Goal: Task Accomplishment & Management: Use online tool/utility

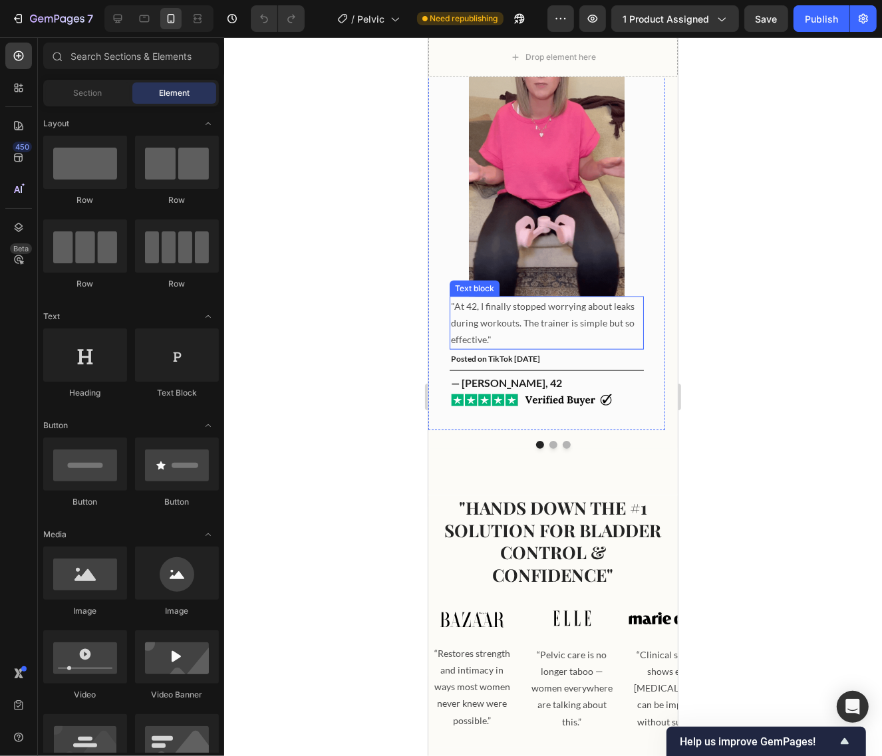
scroll to position [997, 0]
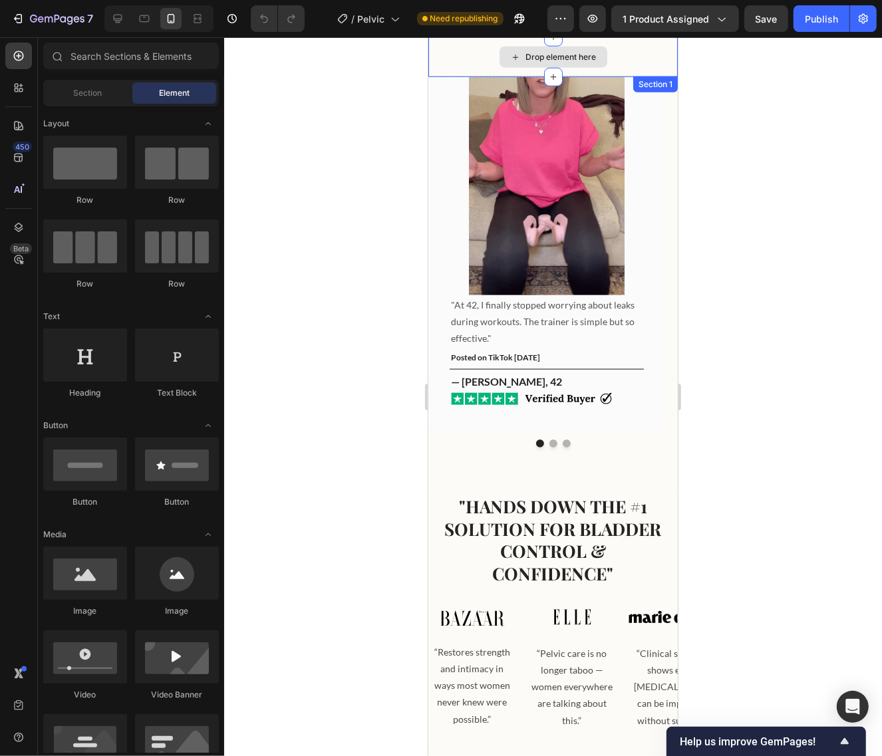
click at [642, 63] on div "Drop element here" at bounding box center [552, 57] width 249 height 40
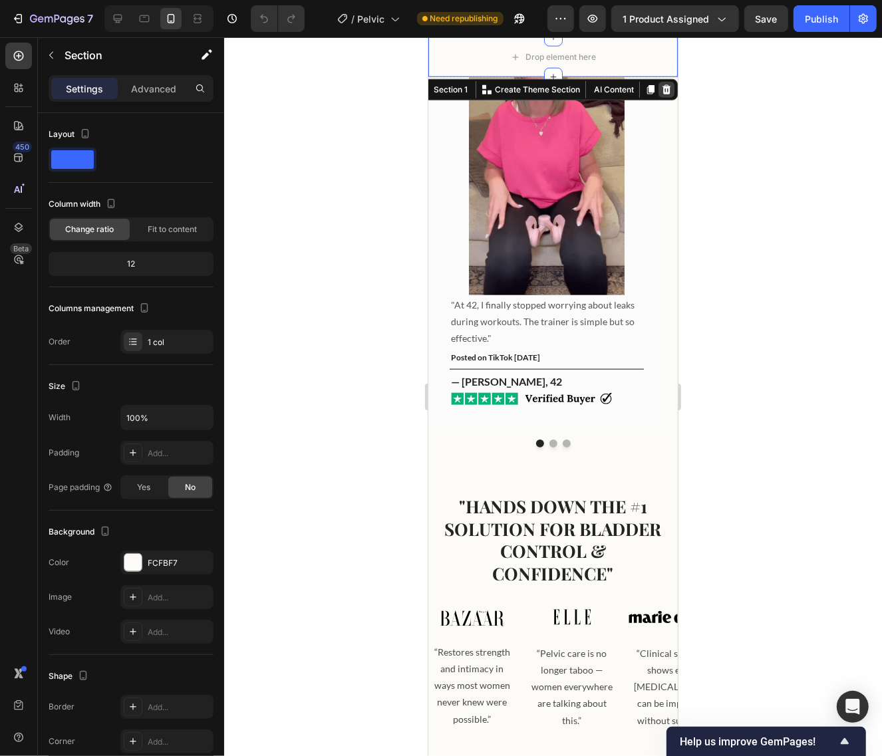
click at [660, 91] on icon at bounding box center [665, 89] width 11 height 11
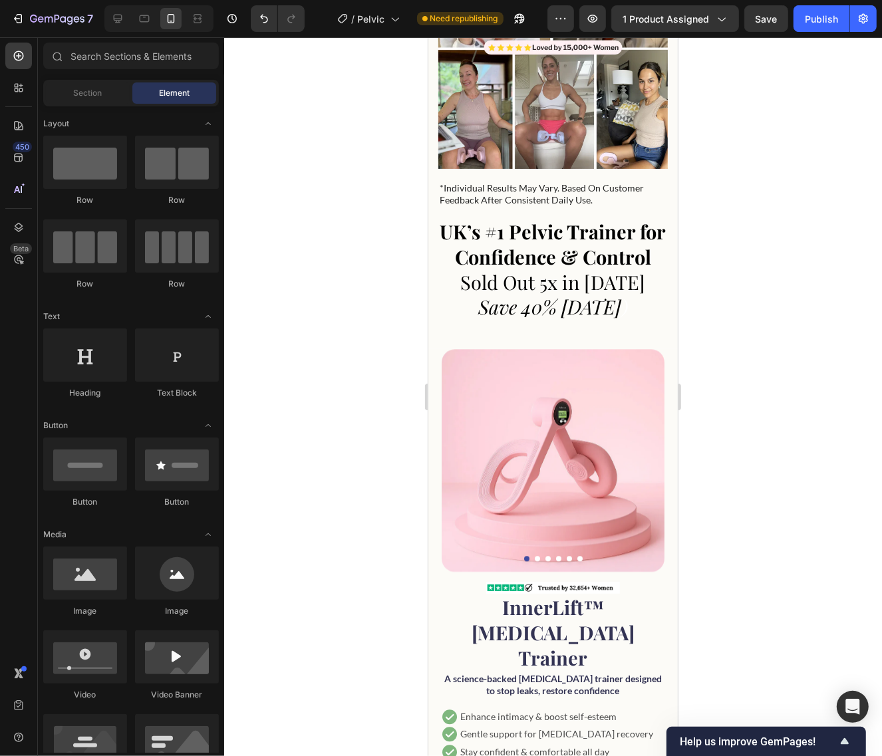
scroll to position [2370, 0]
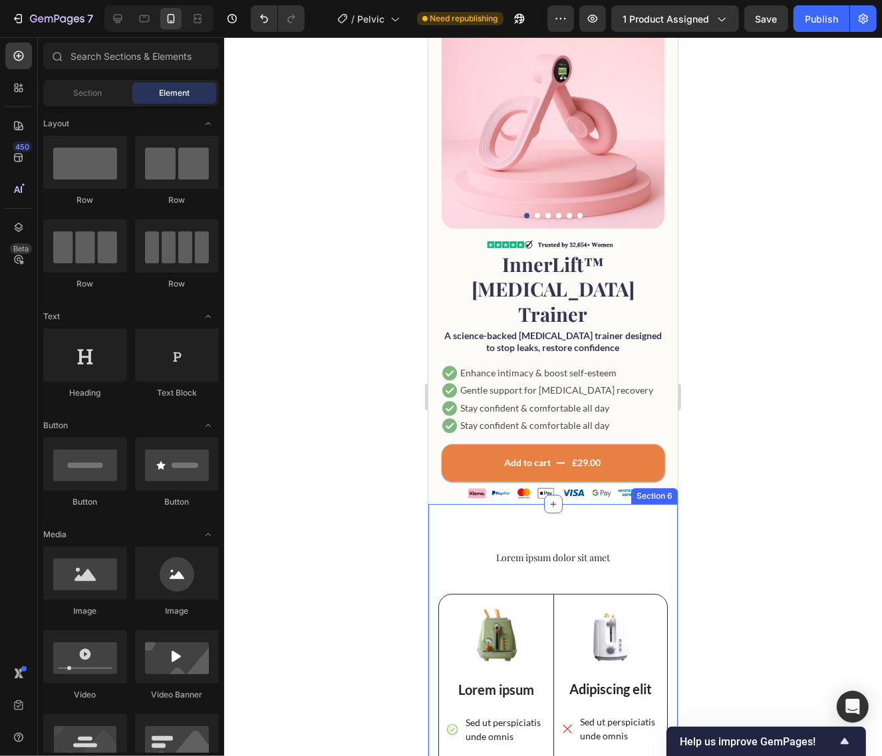
click at [552, 503] on div "Lorem ipsum dolor sit amet Heading Image Lorem ipsum Text Block Sed ut perspici…" at bounding box center [552, 734] width 249 height 463
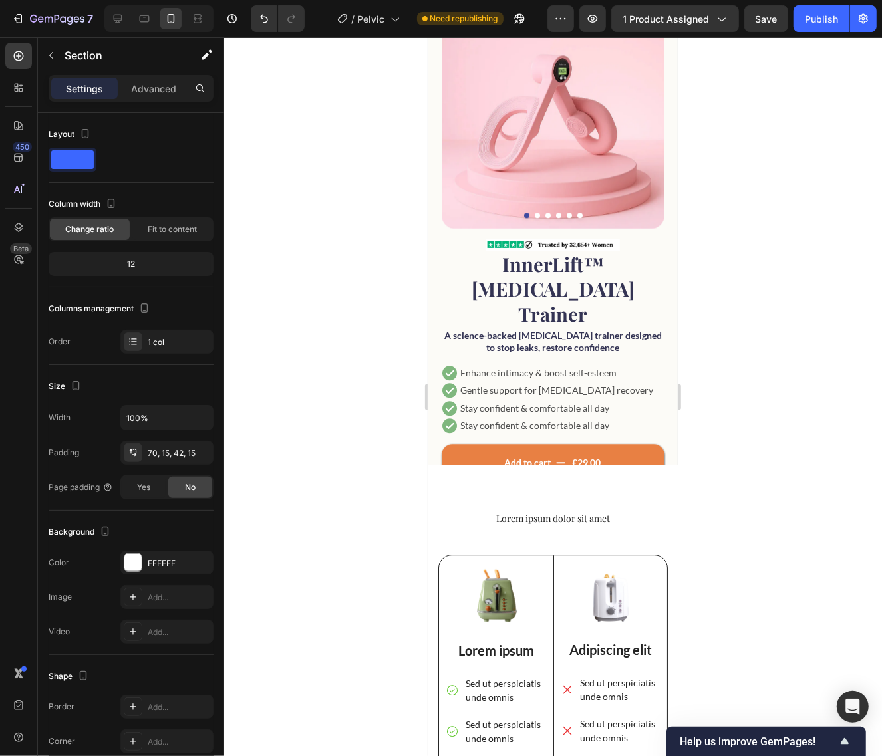
scroll to position [2454, 0]
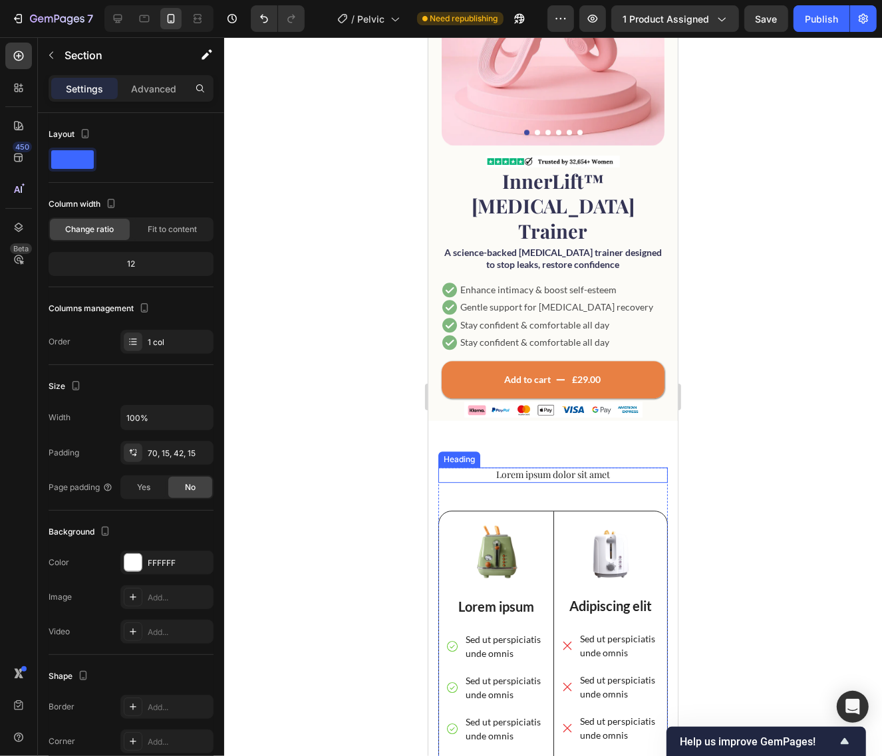
click at [643, 467] on h2 "Lorem ipsum dolor sit amet" at bounding box center [552, 474] width 229 height 15
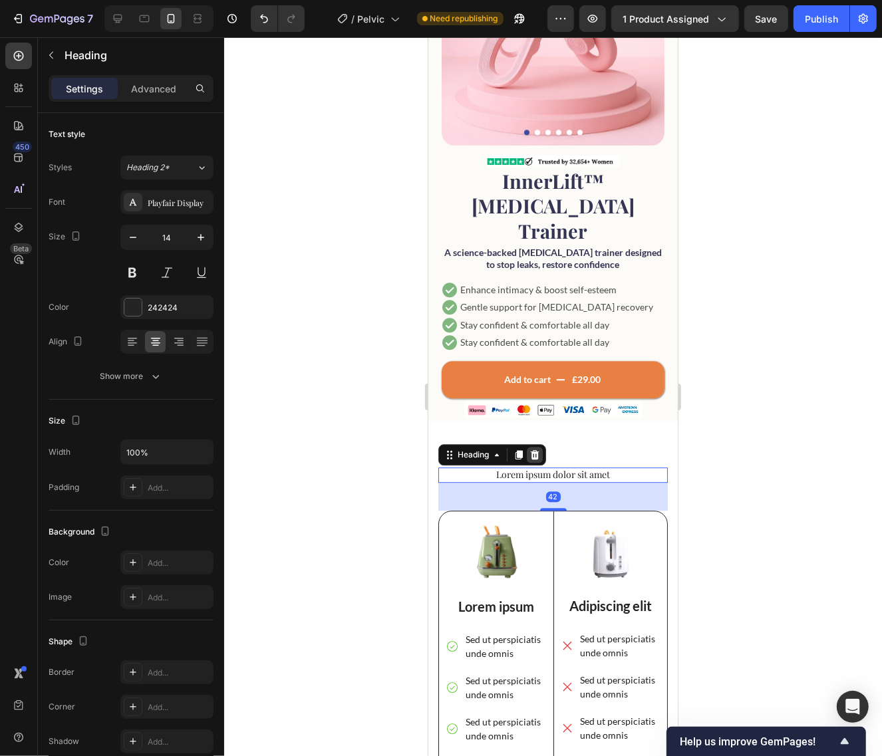
click at [537, 449] on icon at bounding box center [534, 453] width 9 height 9
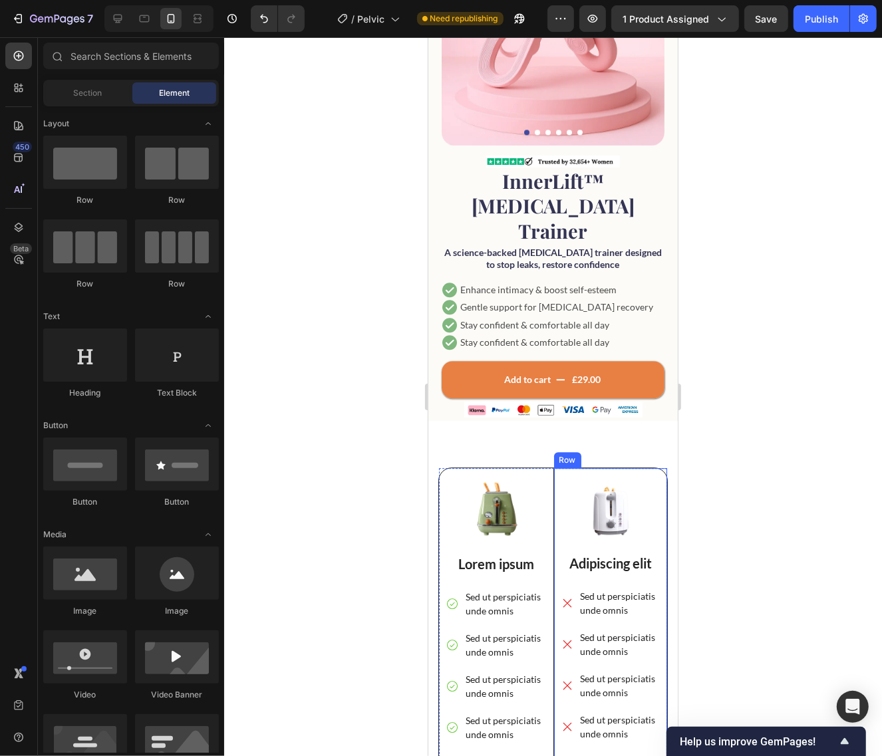
click at [553, 467] on div "Image Adipiscing elit Text Block Sed ut perspiciatis unde omnis Sed ut perspici…" at bounding box center [610, 629] width 114 height 325
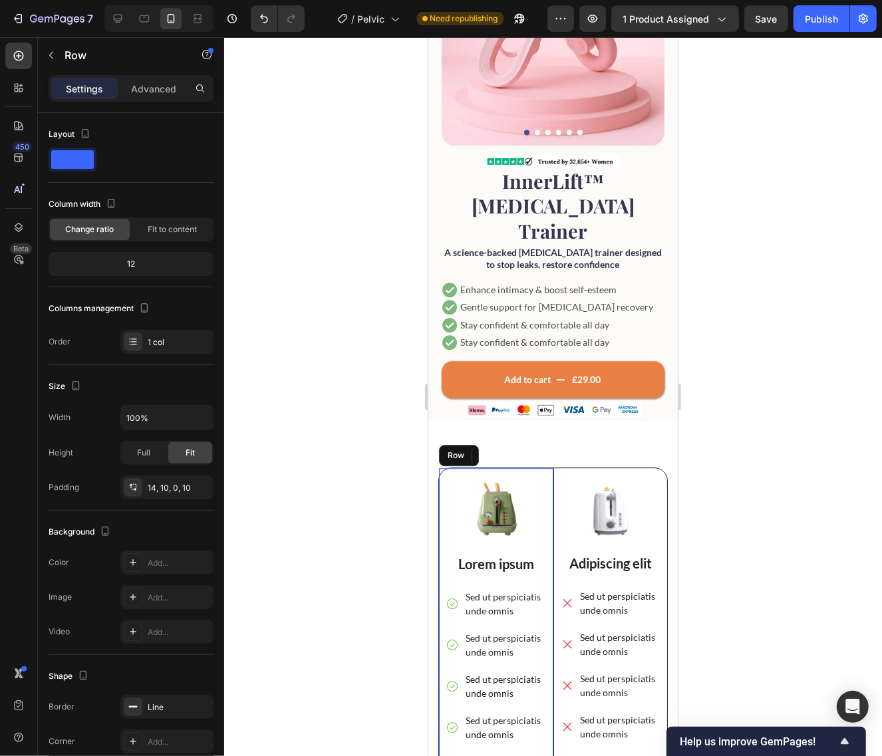
click at [541, 467] on div "Image Lorem ipsum Text Block Sed ut perspiciatis unde omnis Sed ut perspiciatis…" at bounding box center [495, 629] width 114 height 325
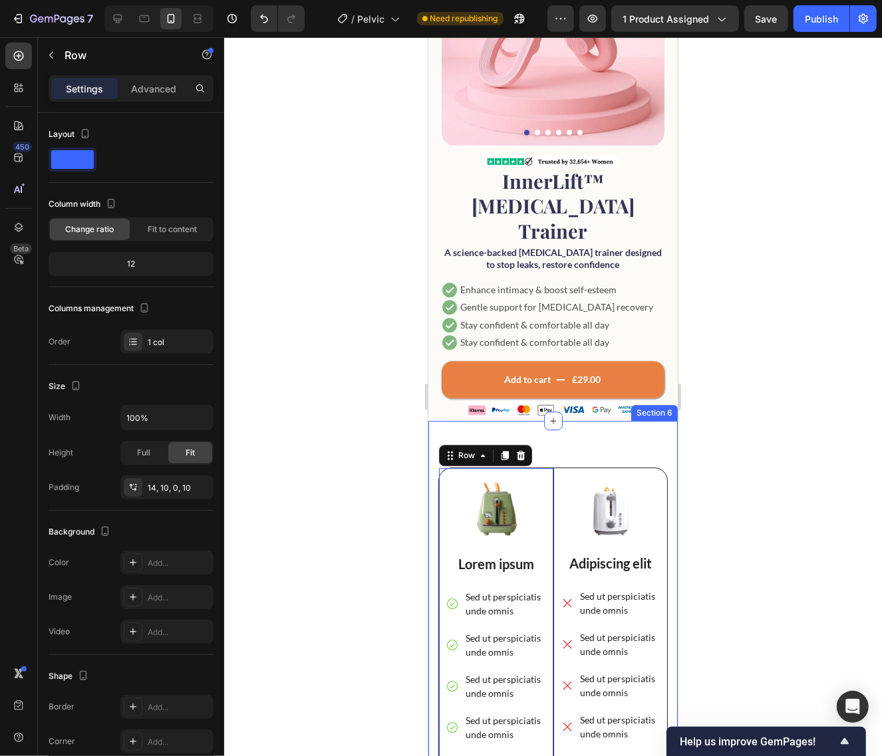
click at [550, 420] on div "Image Lorem ipsum Text Block Sed ut perspiciatis unde omnis Sed ut perspiciatis…" at bounding box center [552, 630] width 249 height 421
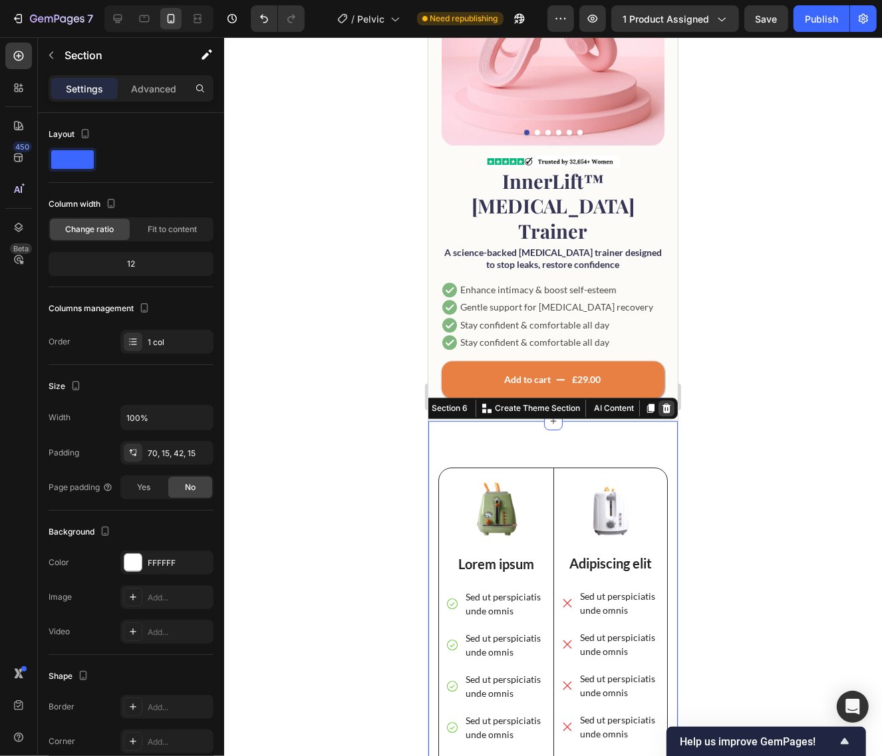
click at [660, 402] on icon at bounding box center [665, 407] width 11 height 11
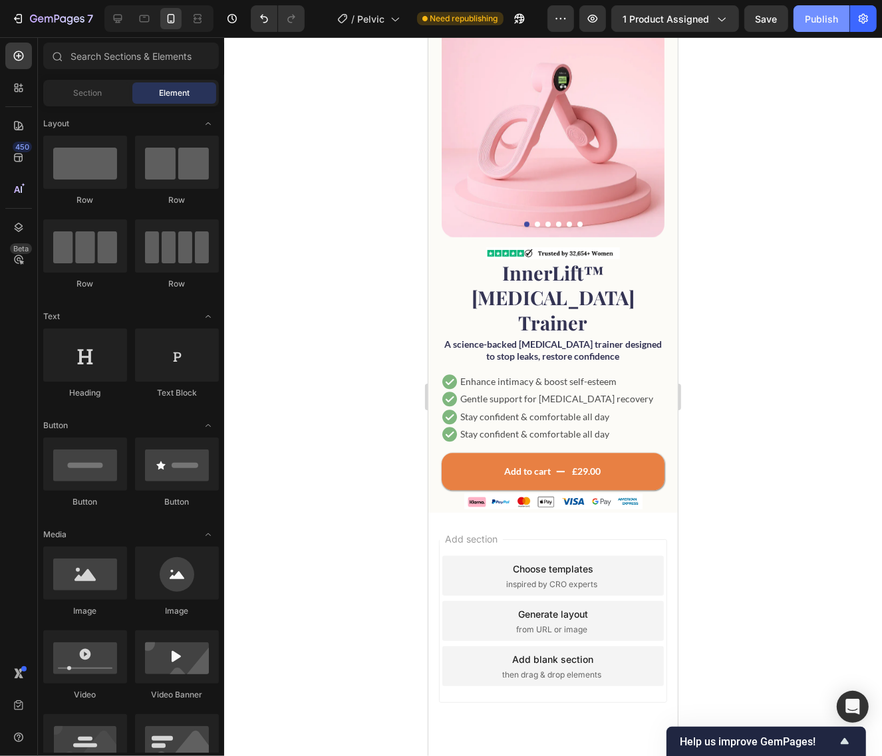
click at [807, 12] on div "Publish" at bounding box center [821, 19] width 33 height 14
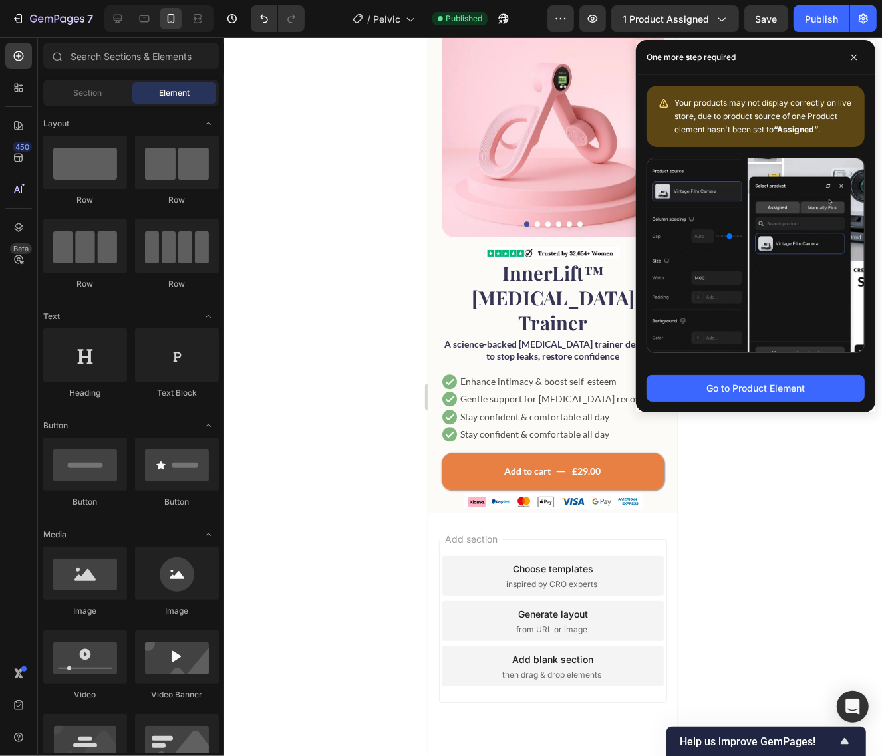
click at [384, 203] on div at bounding box center [553, 396] width 658 height 719
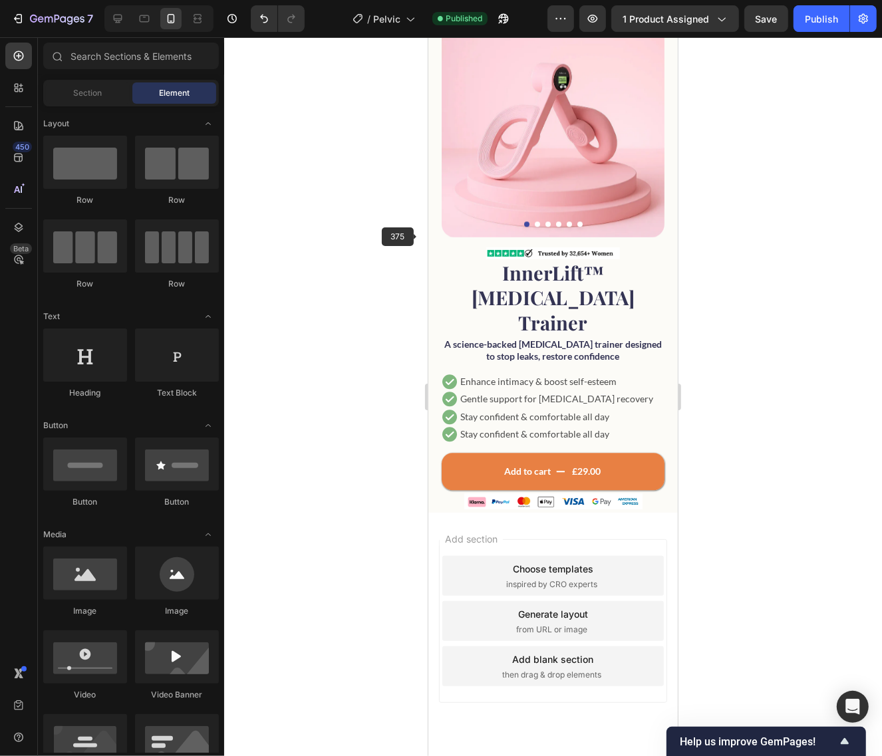
click at [428, 239] on div "Product Images Image InnerLift™ [MEDICAL_DATA] Trainer Product Title A science-…" at bounding box center [552, 263] width 249 height 499
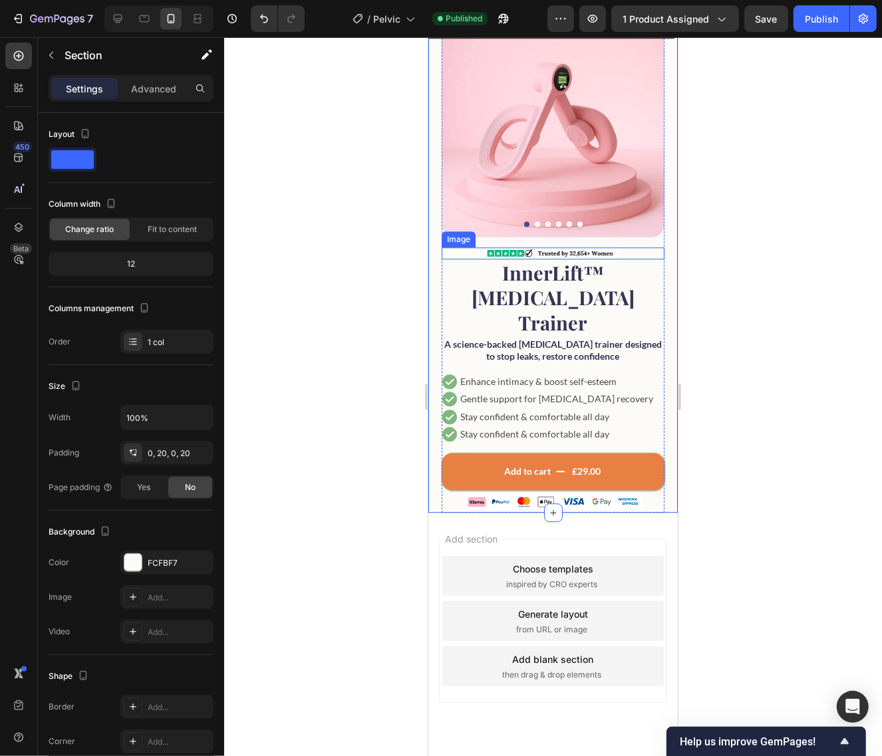
click at [441, 247] on div at bounding box center [552, 253] width 223 height 12
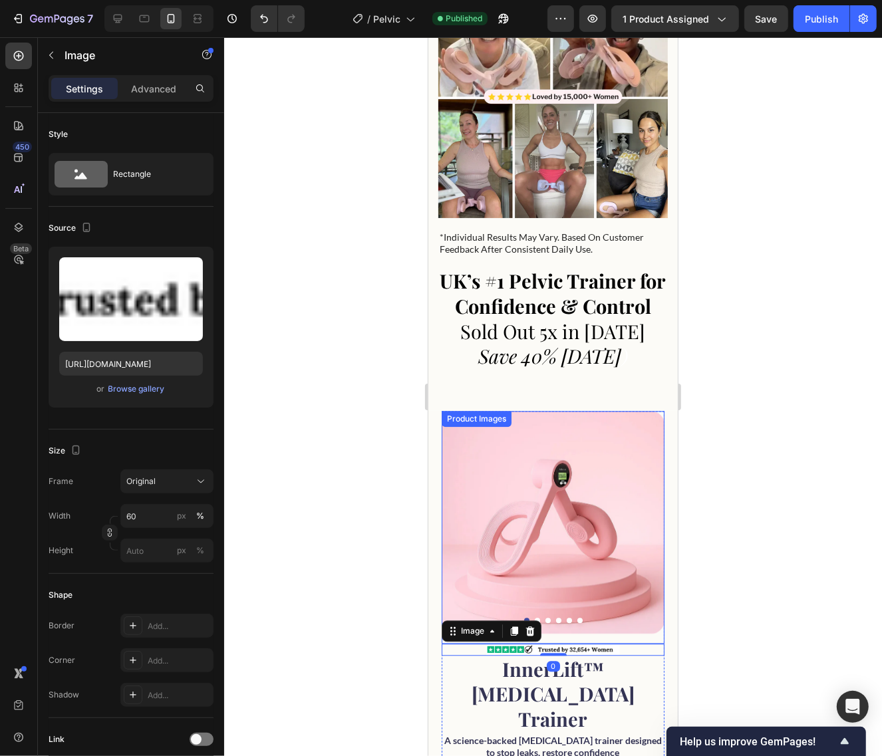
scroll to position [1946, 0]
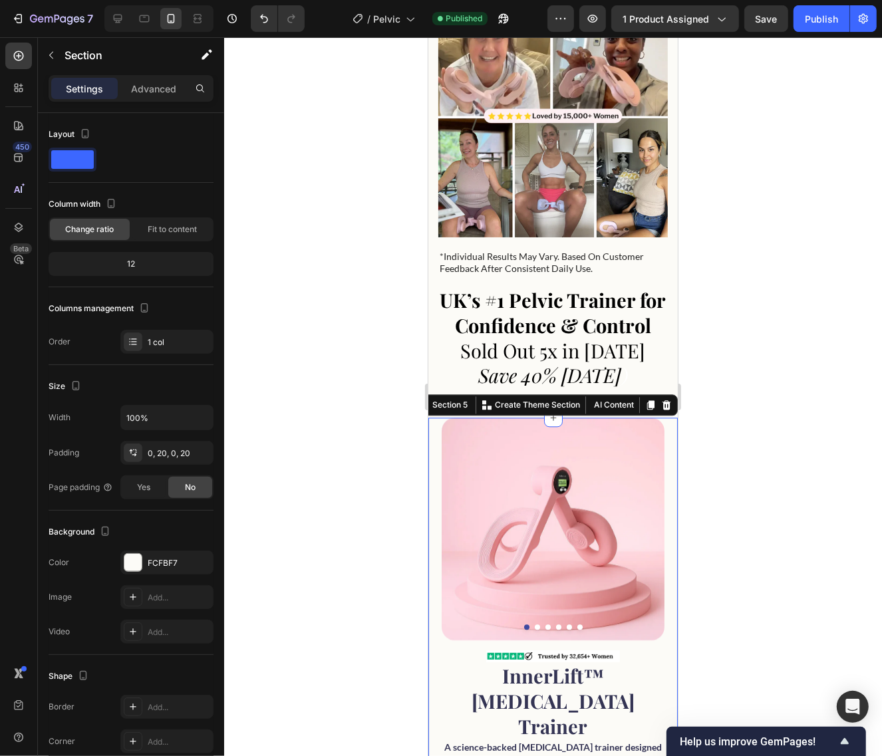
click at [430, 444] on div "Product Images Image InnerLift™ [MEDICAL_DATA] Trainer Product Title A science-…" at bounding box center [552, 666] width 249 height 499
click at [463, 451] on img at bounding box center [552, 528] width 223 height 223
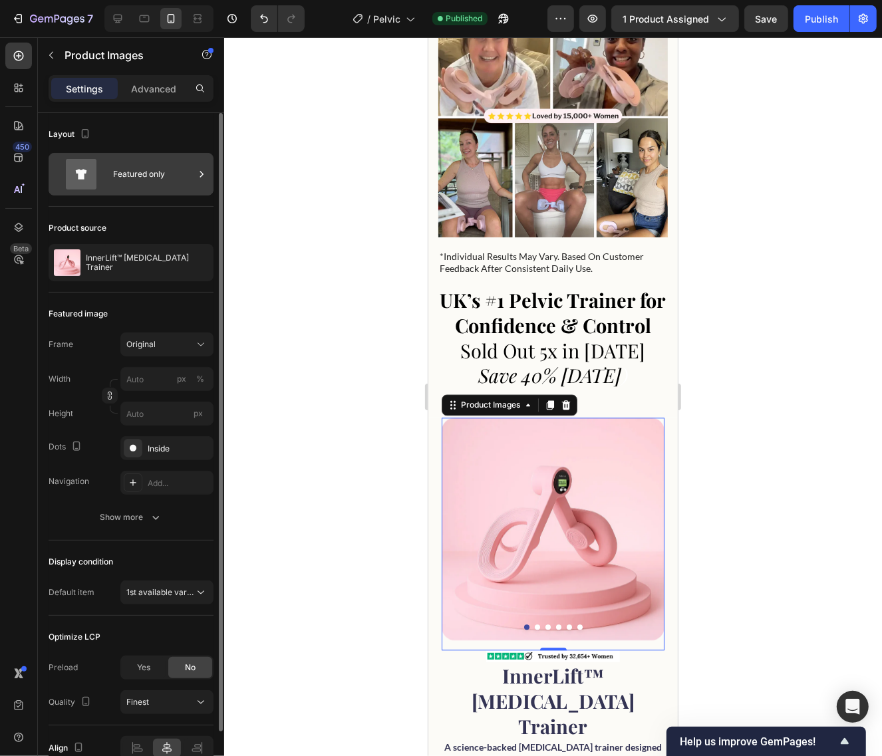
click at [131, 175] on div "Featured only" at bounding box center [153, 174] width 81 height 31
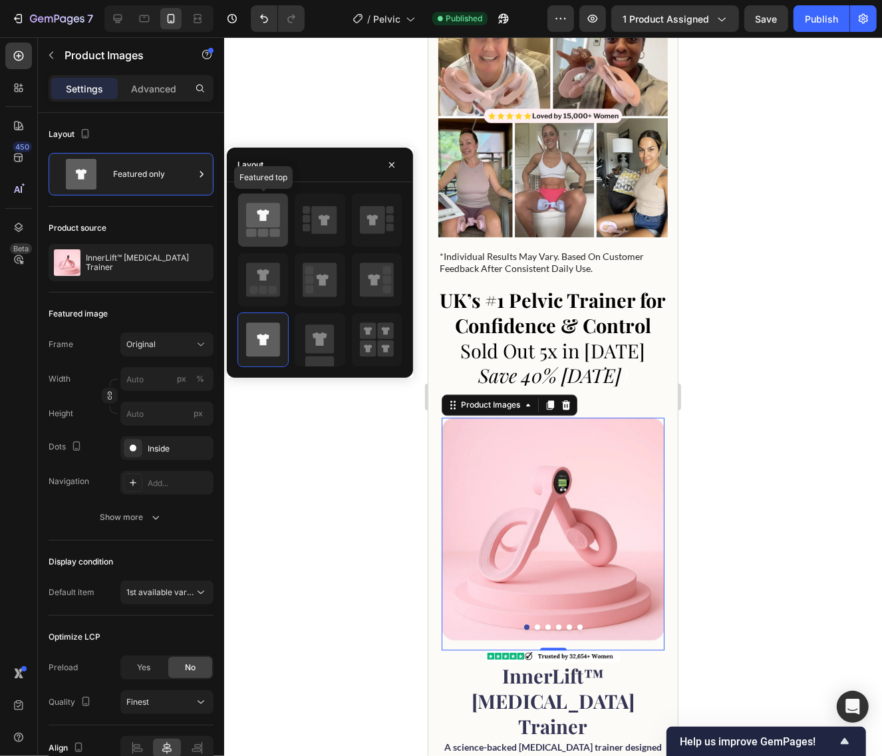
click at [277, 226] on icon at bounding box center [263, 215] width 34 height 25
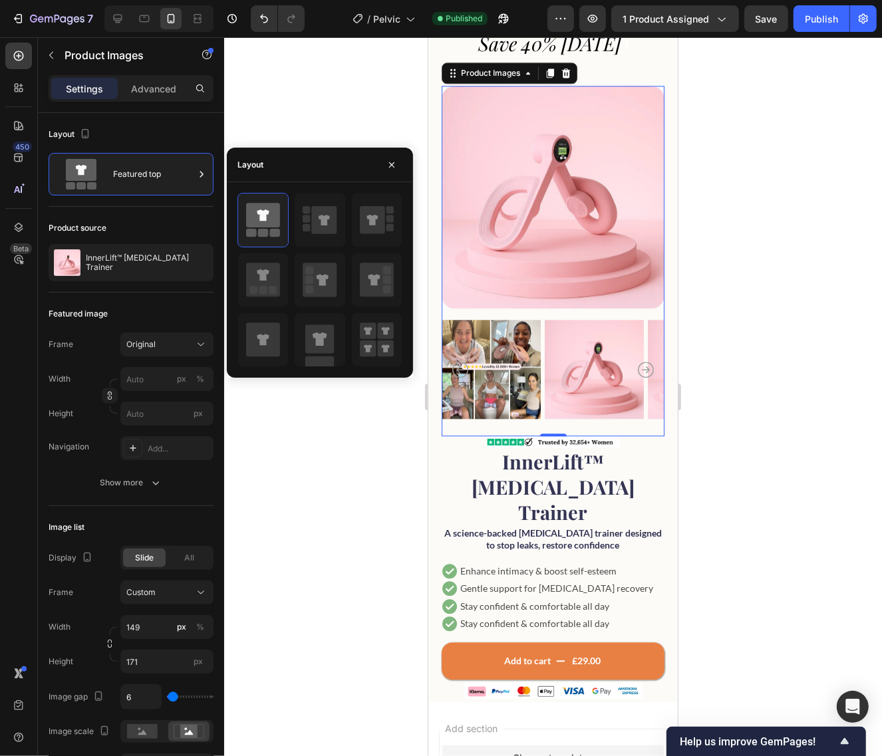
scroll to position [2279, 0]
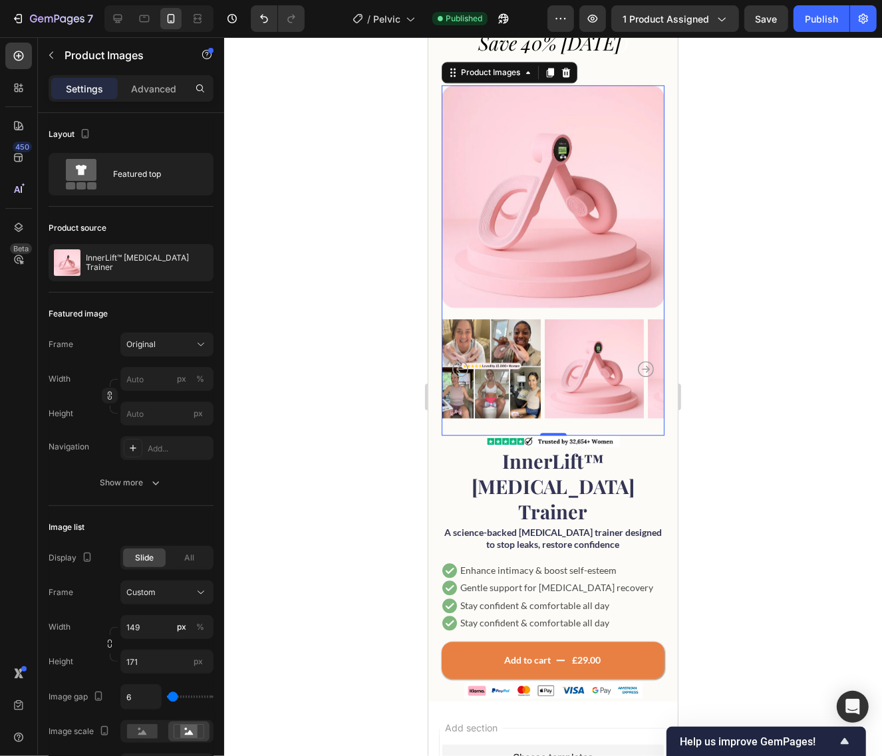
click at [539, 398] on img at bounding box center [490, 368] width 99 height 114
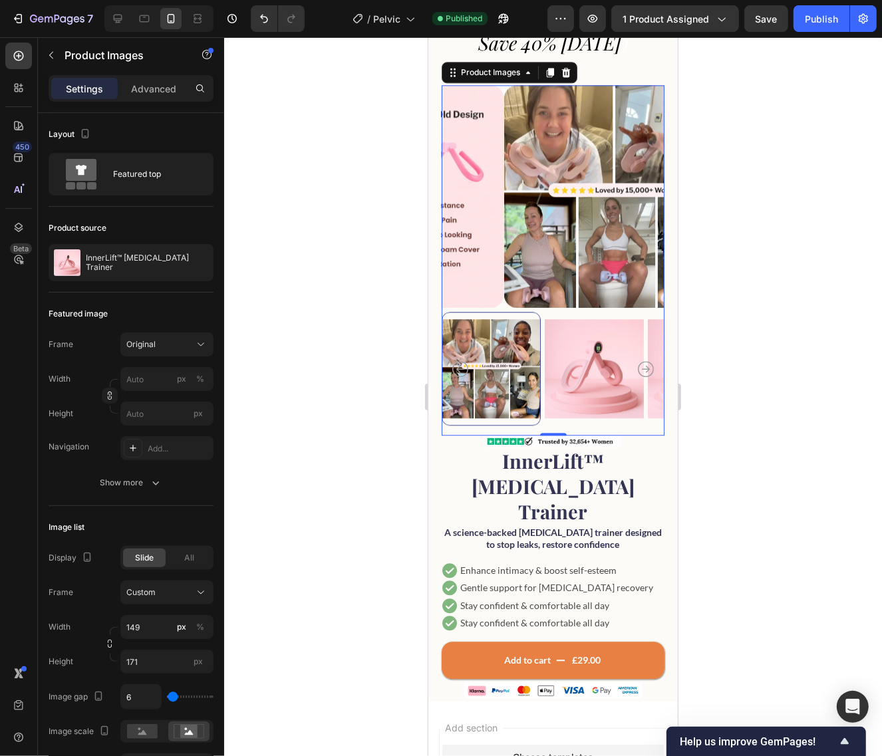
click at [523, 392] on div at bounding box center [490, 368] width 99 height 114
click at [825, 368] on div at bounding box center [553, 396] width 658 height 719
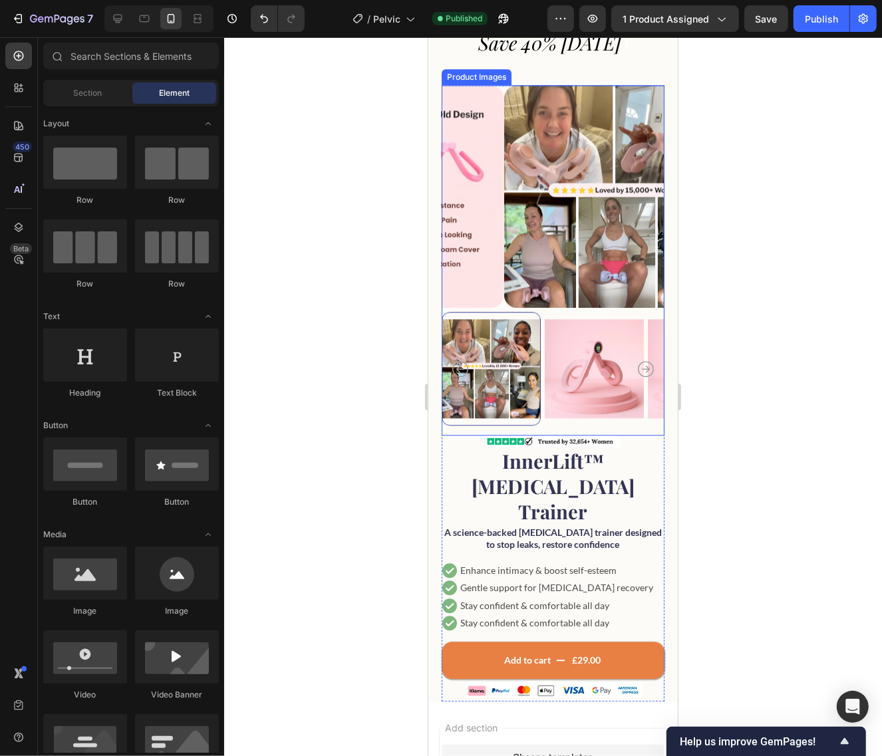
click at [604, 394] on img at bounding box center [593, 368] width 99 height 114
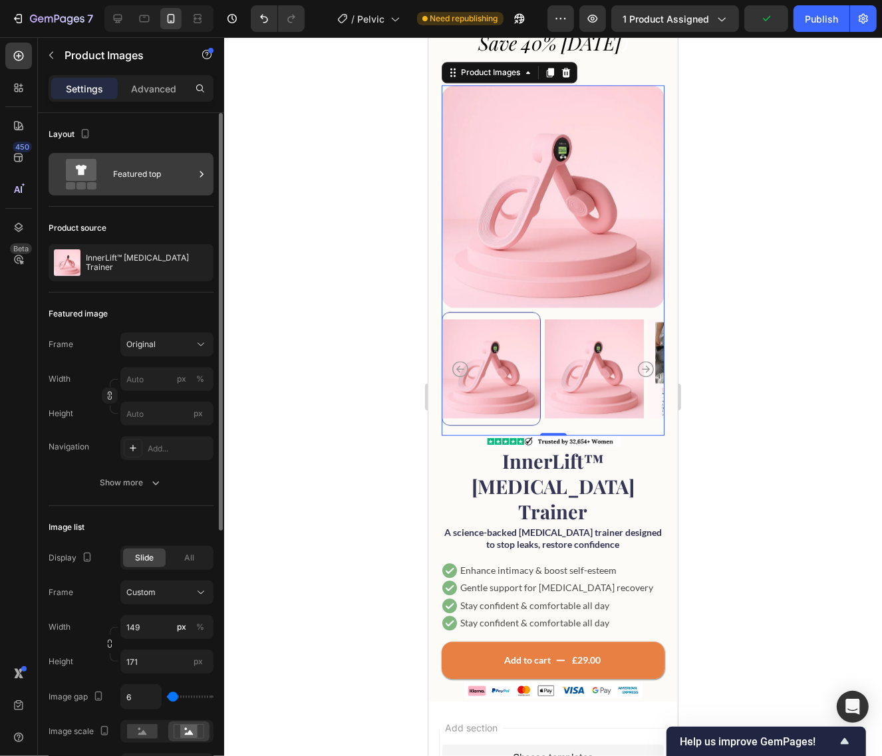
click at [183, 193] on div "Featured top" at bounding box center [131, 174] width 165 height 43
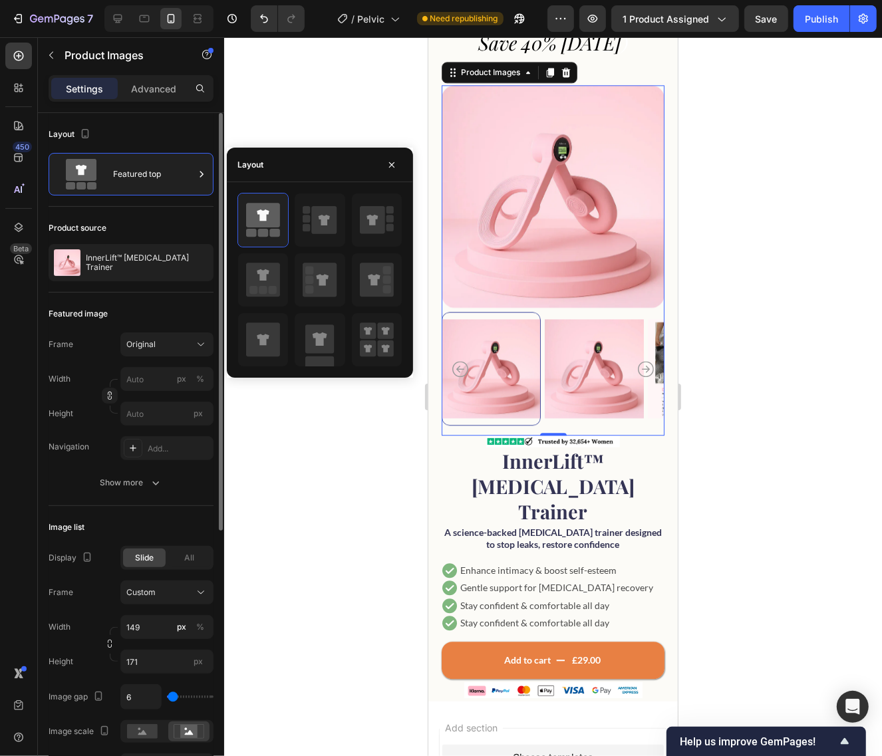
click at [173, 220] on div "Product source" at bounding box center [131, 227] width 165 height 21
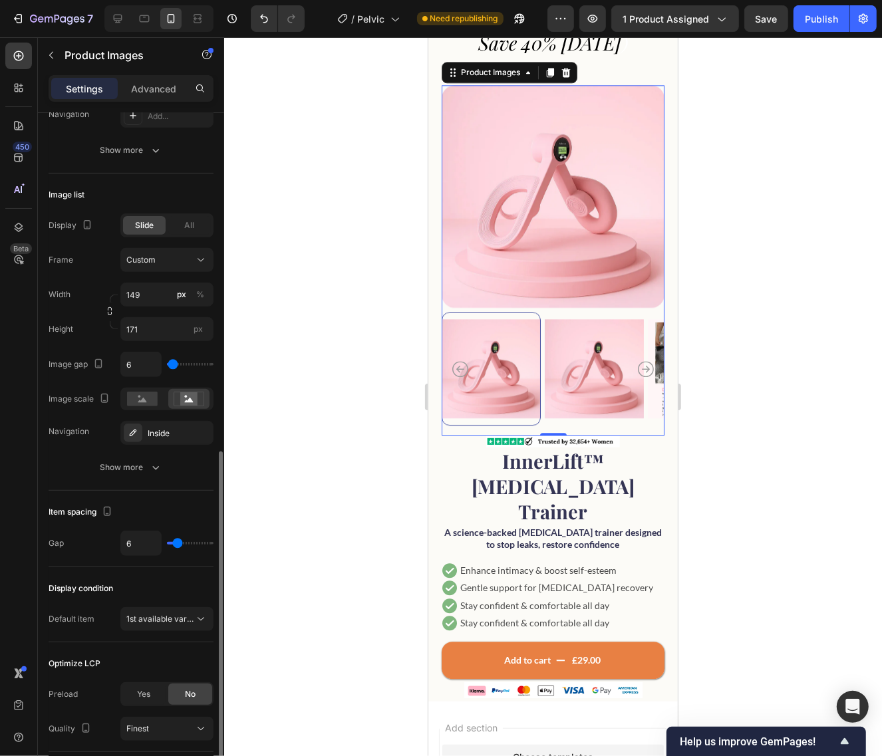
scroll to position [429, 0]
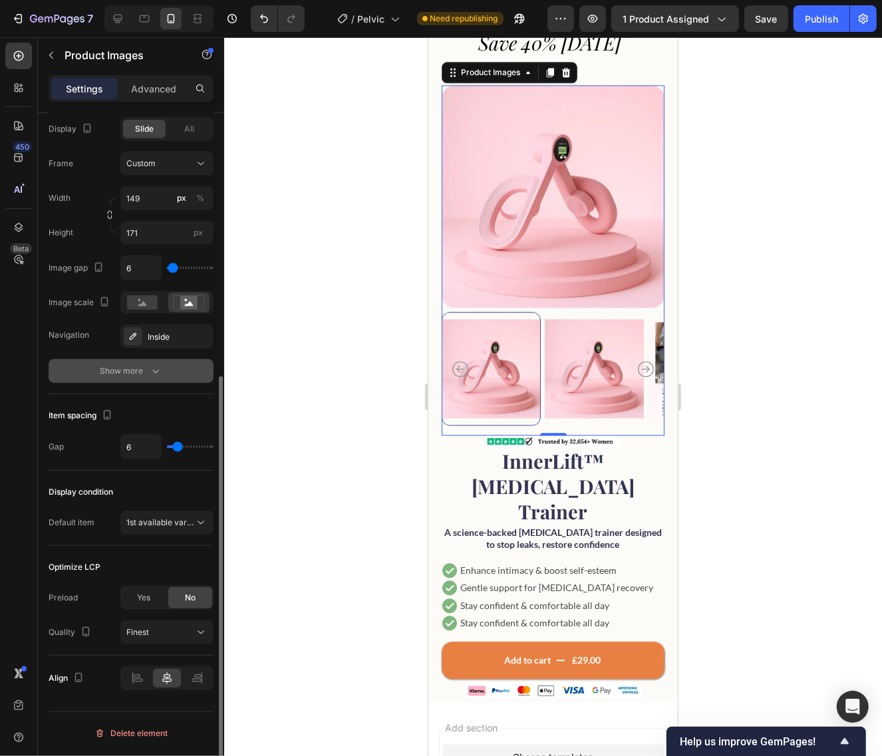
click at [146, 364] on button "Show more" at bounding box center [131, 371] width 165 height 24
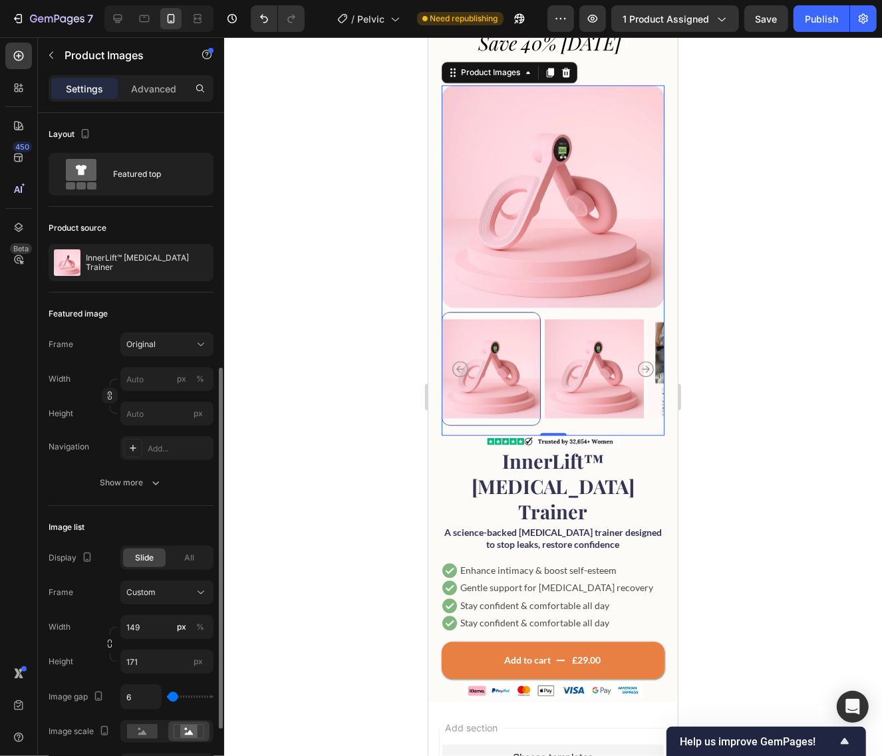
scroll to position [166, 0]
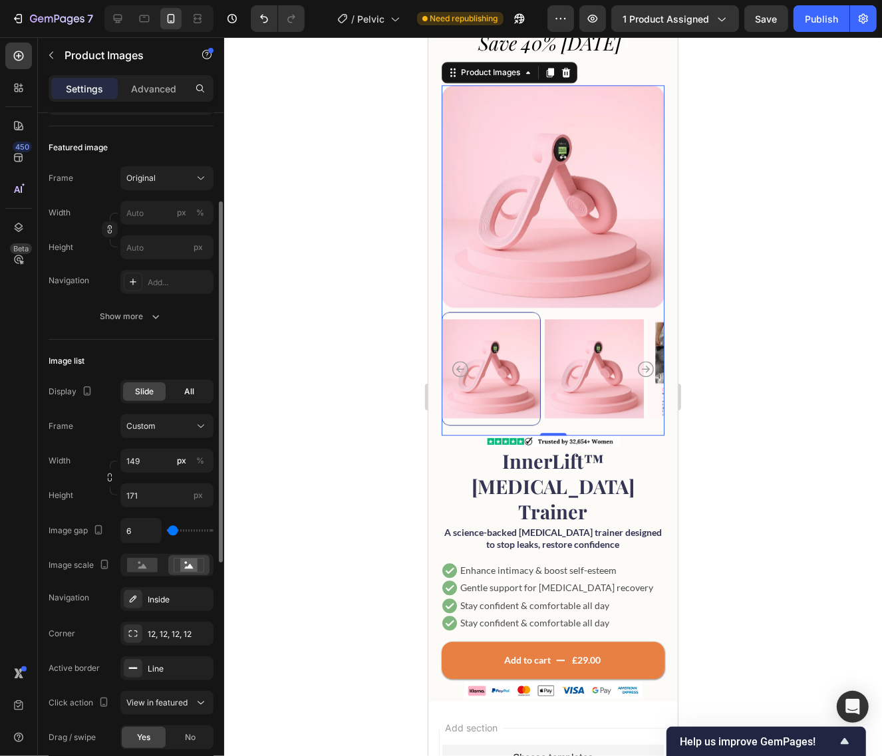
click at [184, 393] on div "All" at bounding box center [189, 391] width 43 height 19
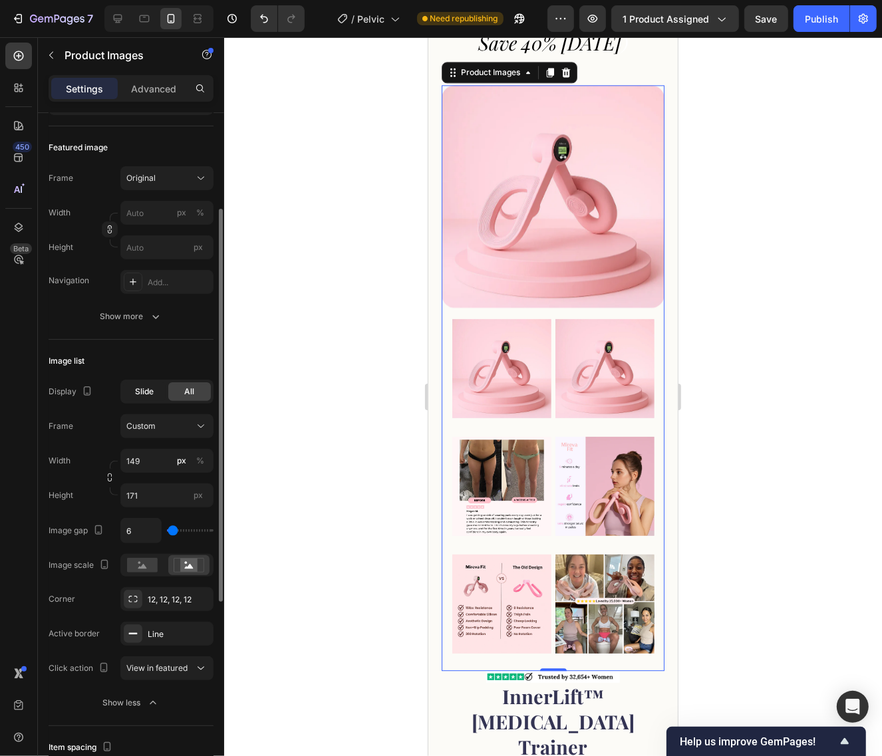
click at [154, 393] on div "Slide" at bounding box center [144, 391] width 43 height 19
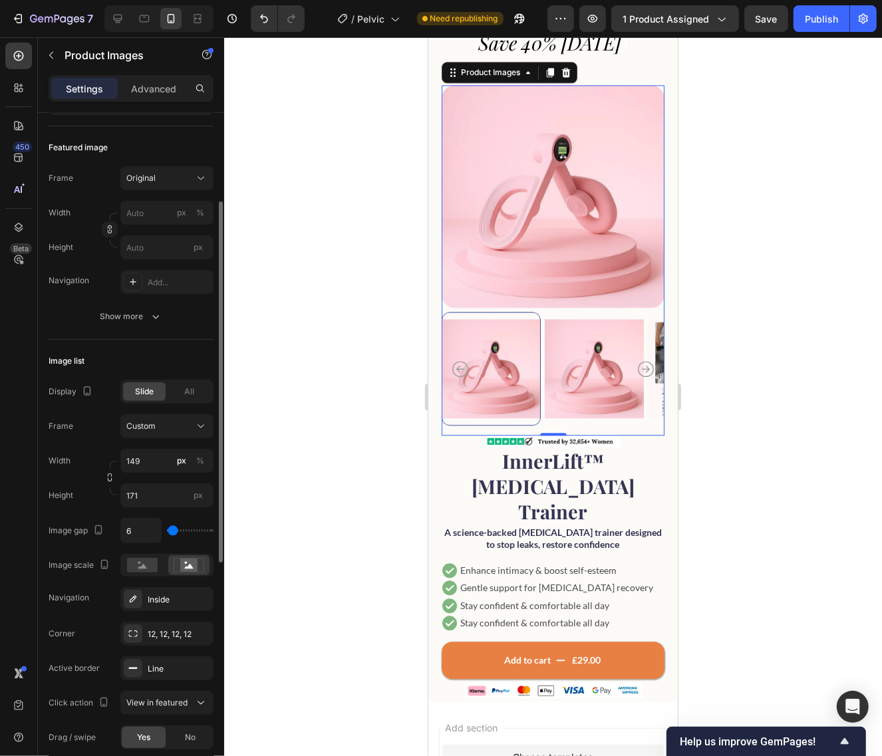
scroll to position [332, 0]
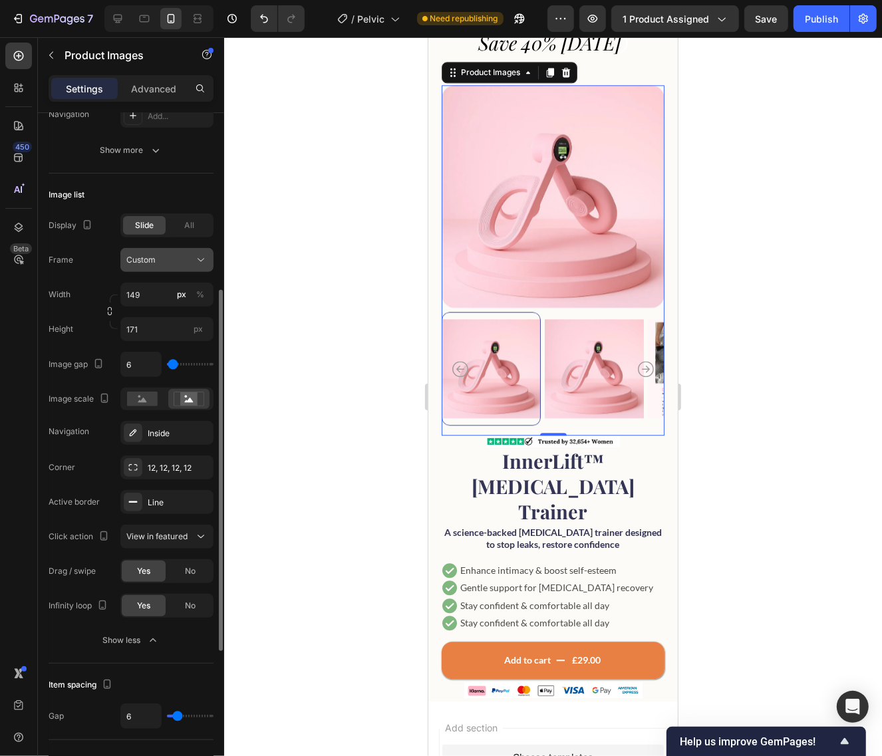
click at [180, 265] on div "Custom" at bounding box center [158, 260] width 65 height 12
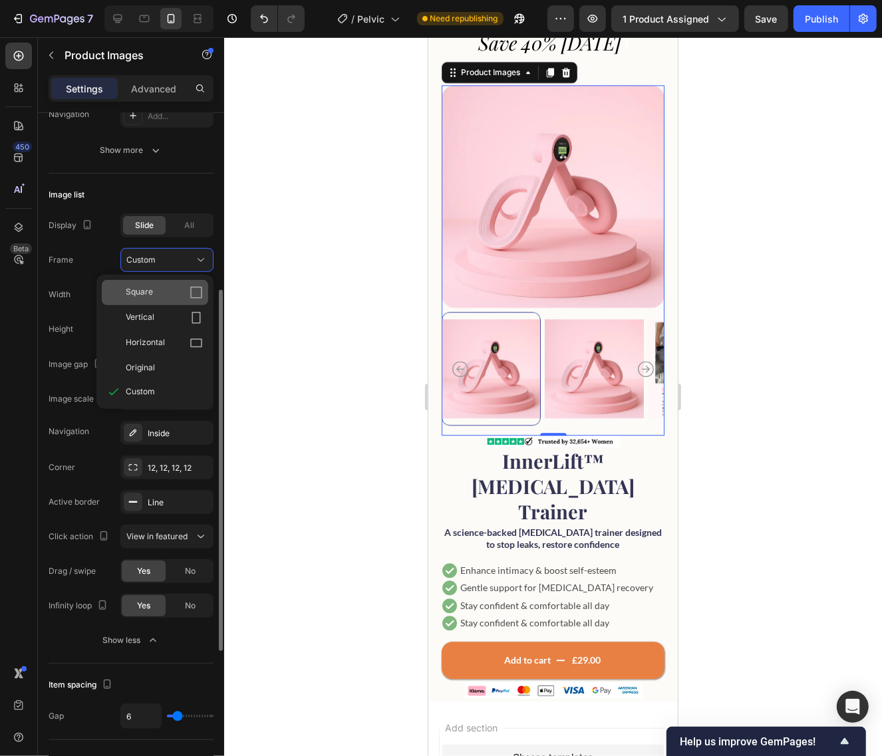
click at [175, 287] on div "Square" at bounding box center [164, 292] width 77 height 13
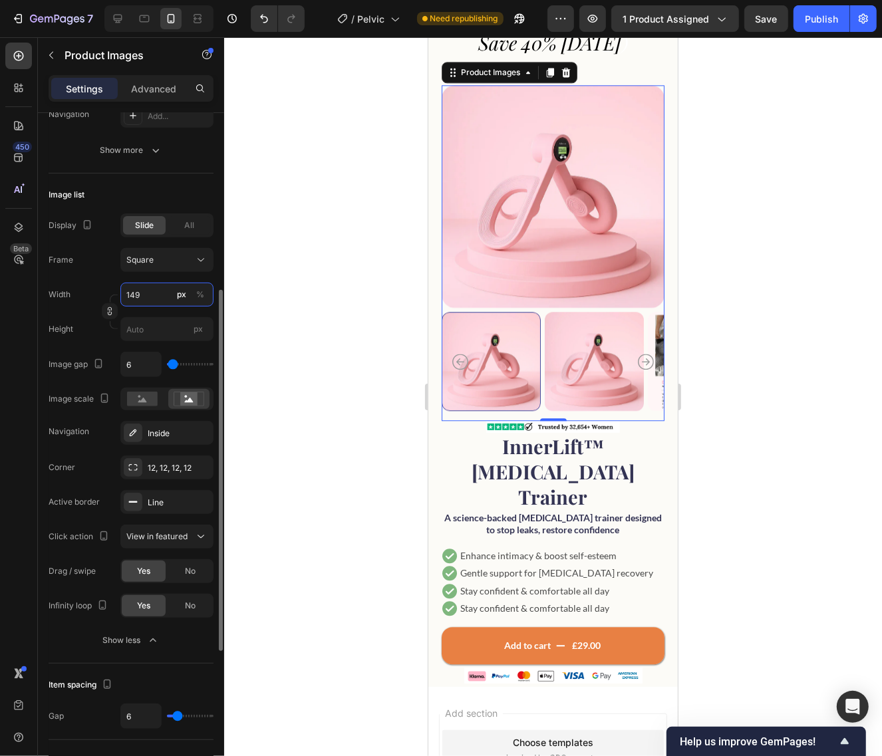
click at [150, 297] on input "149" at bounding box center [166, 295] width 93 height 24
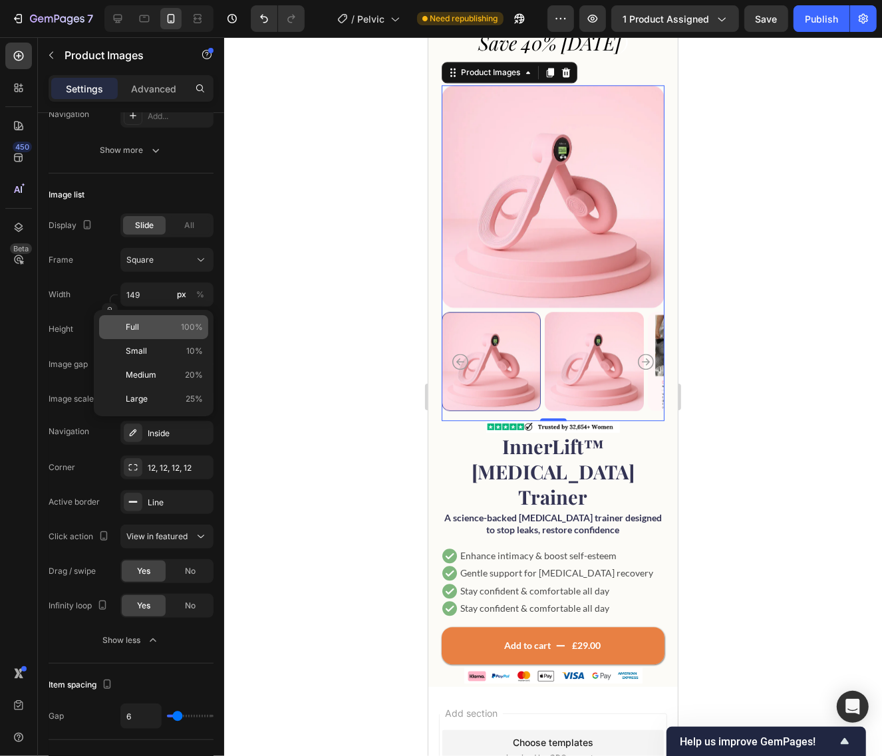
click at [176, 326] on p "Full 100%" at bounding box center [164, 327] width 77 height 12
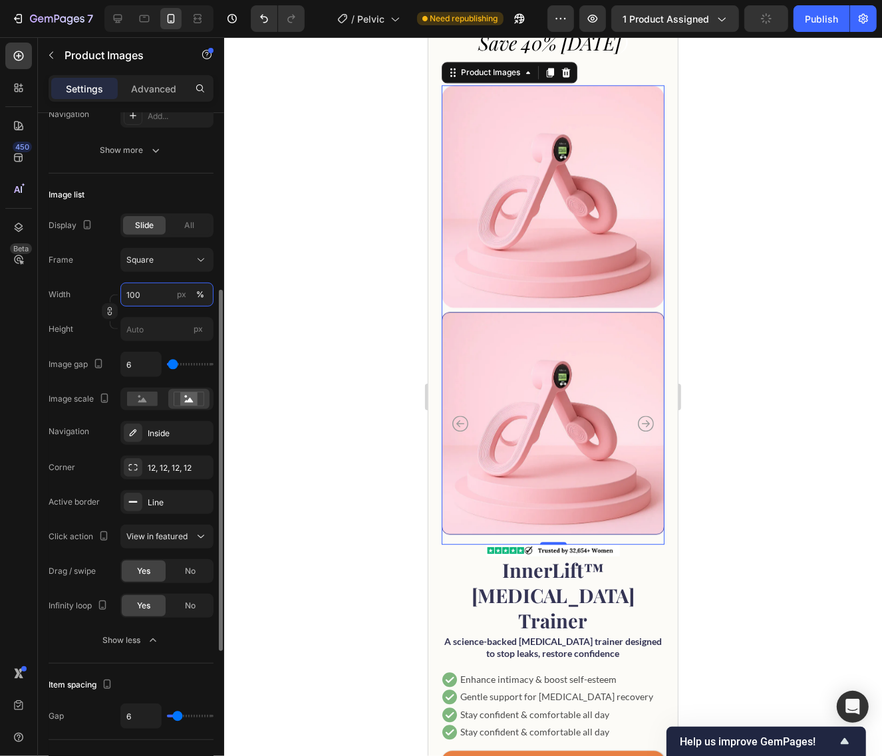
click at [172, 304] on input "100" at bounding box center [166, 295] width 93 height 24
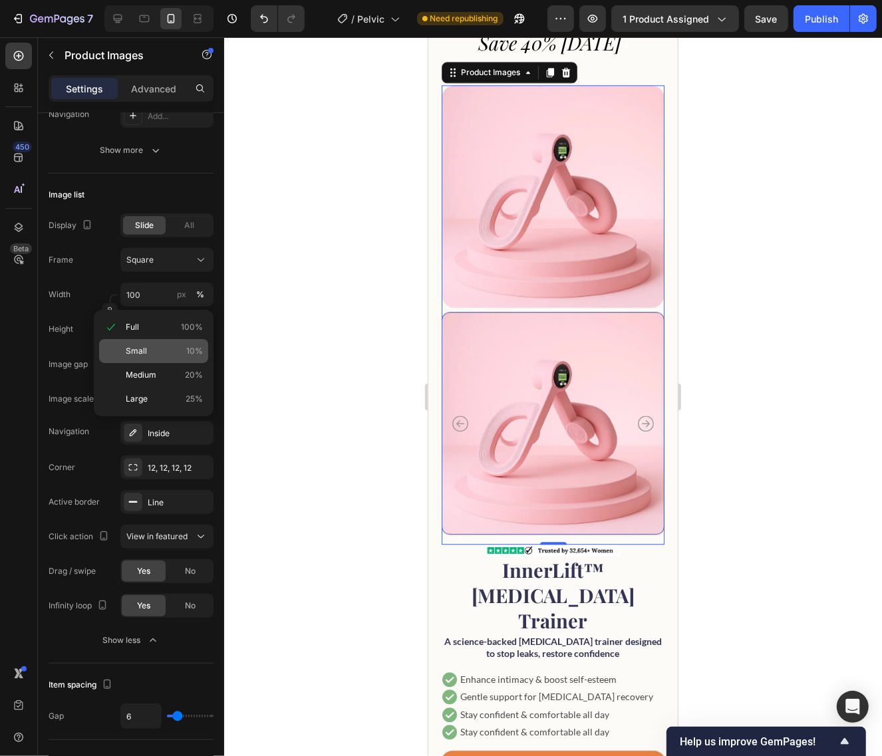
click at [160, 346] on p "Small 10%" at bounding box center [164, 351] width 77 height 12
type input "10"
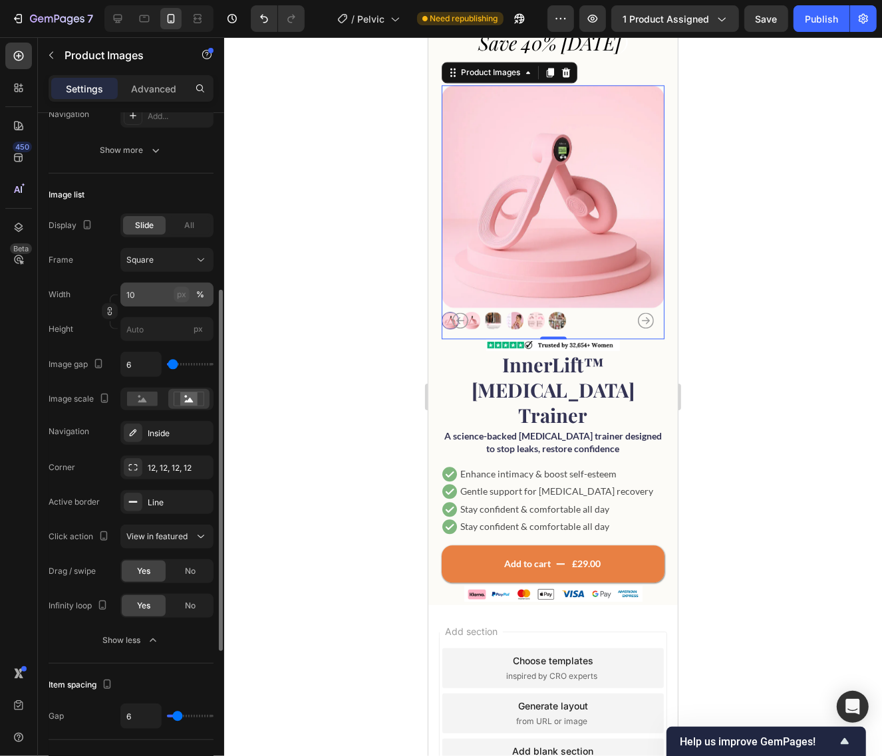
click at [181, 298] on div "px" at bounding box center [181, 295] width 9 height 12
type input "10"
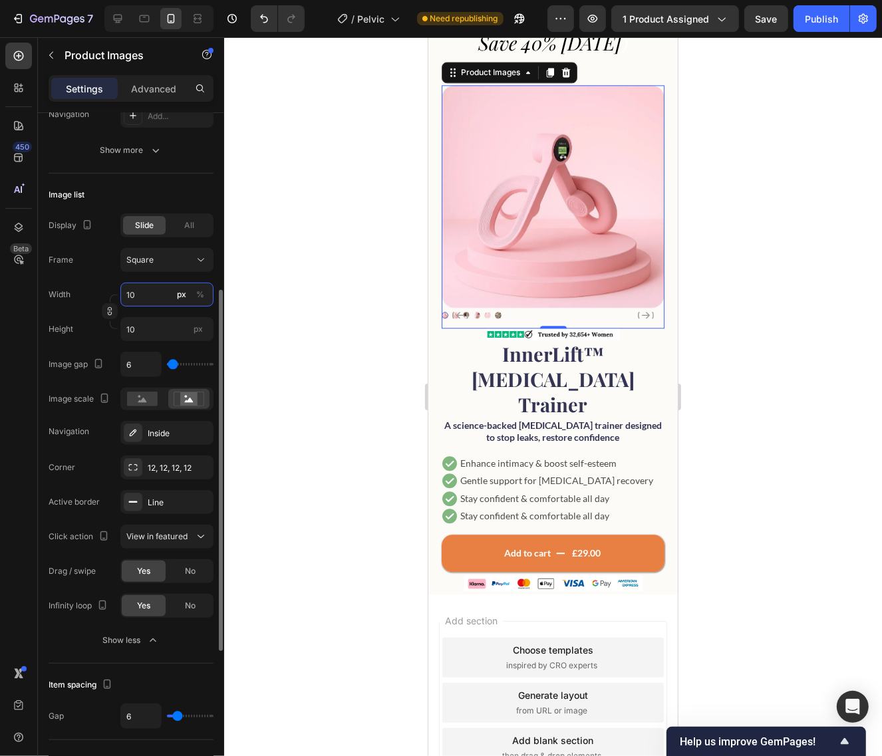
click at [160, 287] on input "10" at bounding box center [166, 295] width 93 height 24
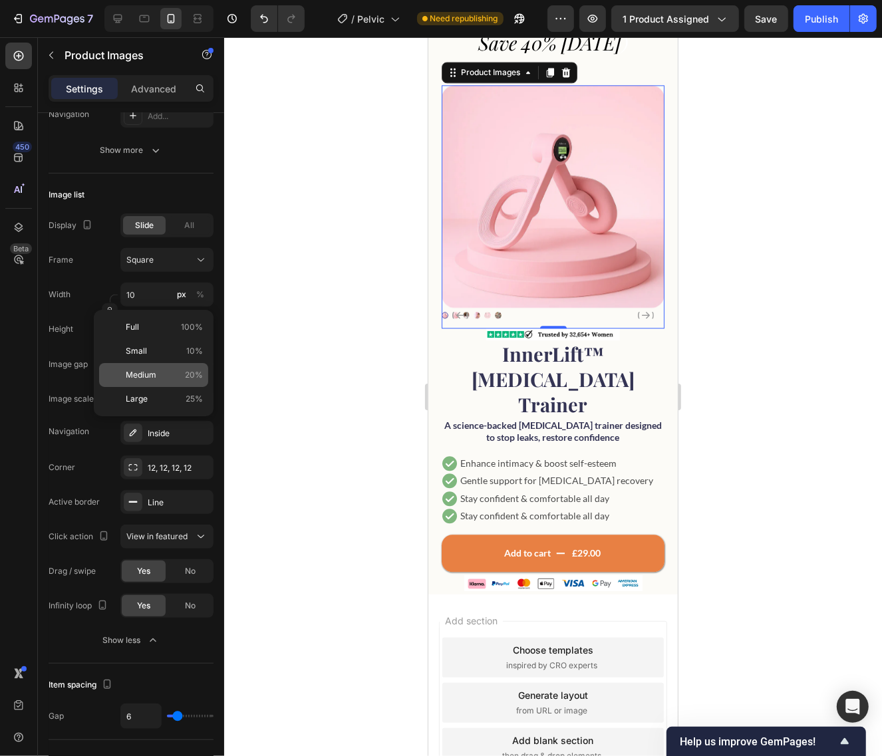
click at [160, 370] on p "Medium 20%" at bounding box center [164, 375] width 77 height 12
type input "20"
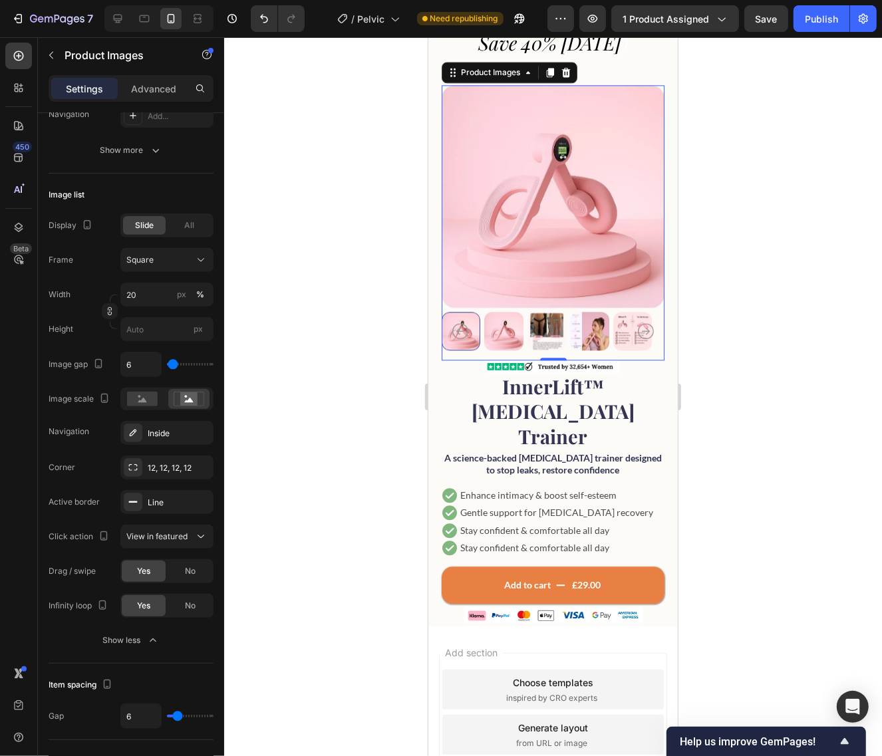
click at [803, 386] on div at bounding box center [553, 396] width 658 height 719
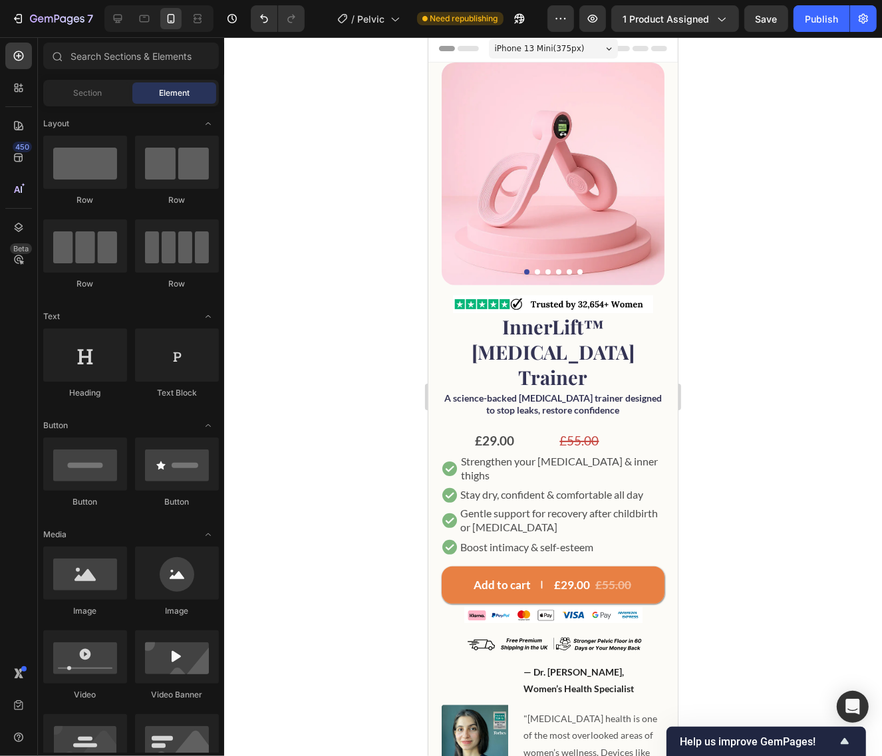
scroll to position [0, 0]
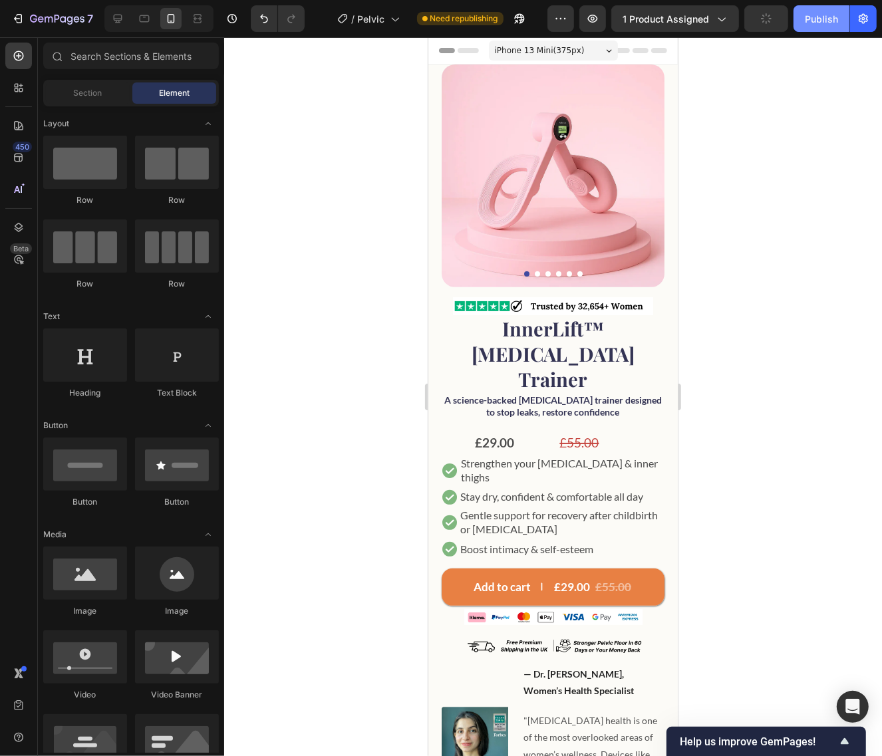
click at [808, 25] on div "Publish" at bounding box center [821, 19] width 33 height 14
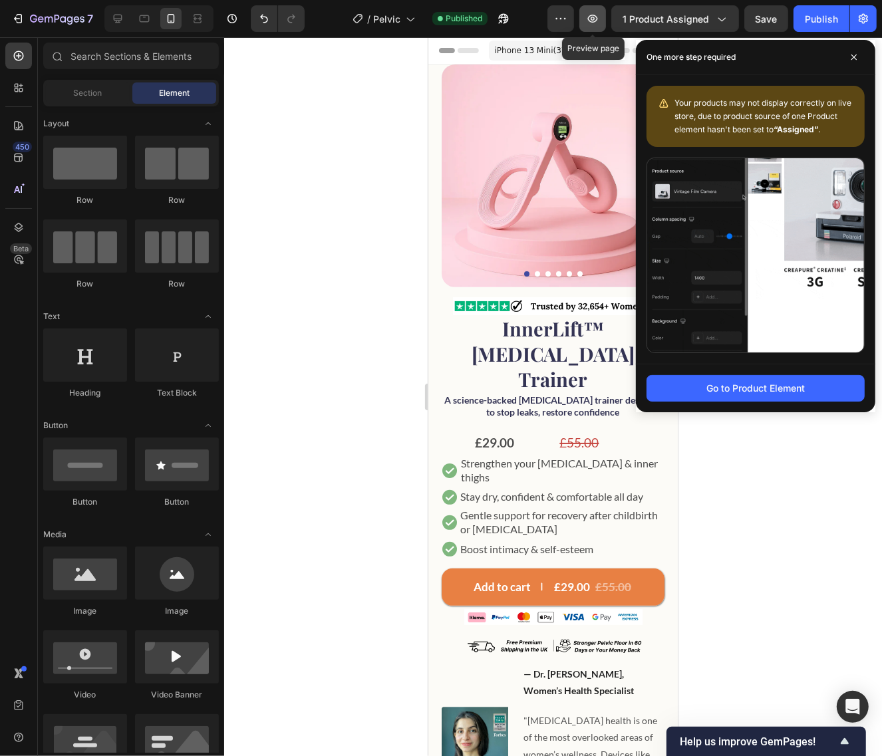
click at [589, 24] on icon "button" at bounding box center [592, 18] width 13 height 13
